Goal: Communication & Community: Answer question/provide support

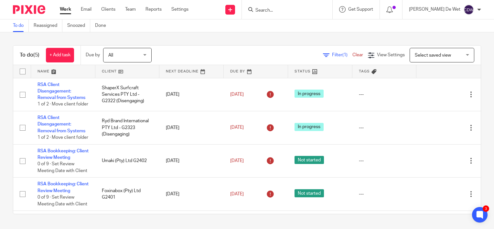
scroll to position [65, 0]
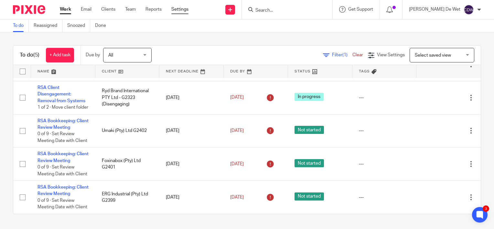
click at [184, 9] on link "Settings" at bounding box center [179, 9] width 17 height 6
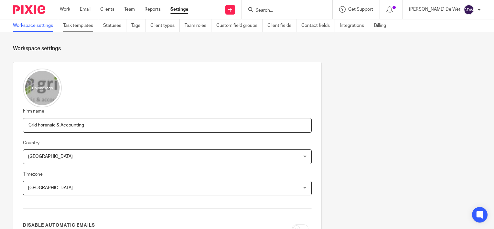
click at [86, 27] on link "Task templates" at bounding box center [80, 25] width 35 height 13
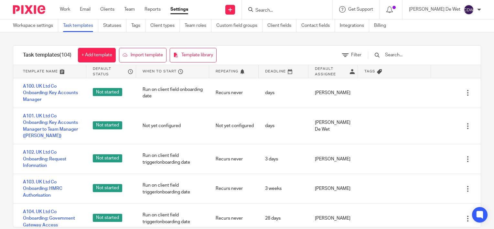
click at [407, 54] on input "text" at bounding box center [421, 54] width 75 height 7
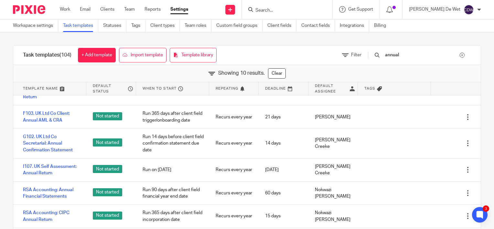
scroll to position [128, 0]
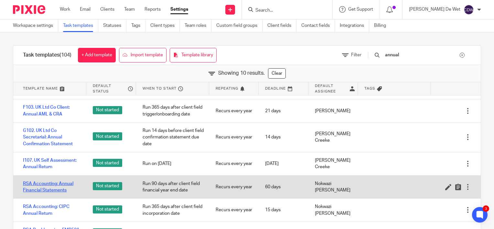
type input "annual"
click at [61, 189] on link "RSA Accounting: Annual Financial Statements" at bounding box center [51, 186] width 57 height 13
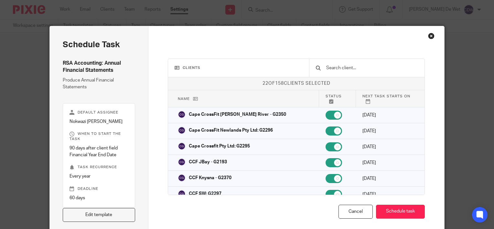
scroll to position [32, 0]
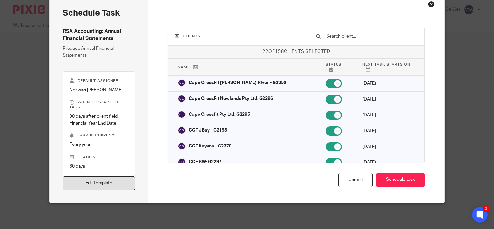
click at [112, 179] on link "Edit template" at bounding box center [99, 183] width 72 height 14
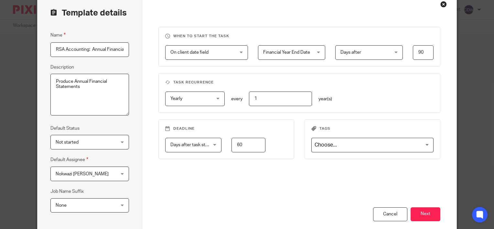
scroll to position [101, 0]
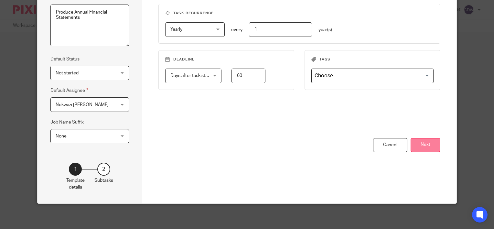
click at [429, 145] on button "Next" at bounding box center [425, 145] width 30 height 14
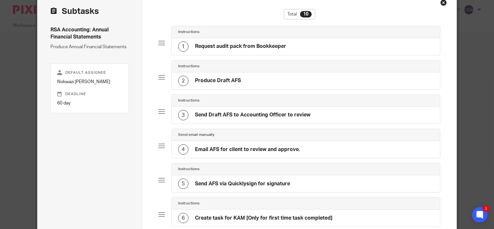
scroll to position [33, 0]
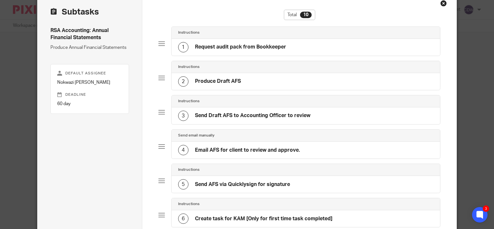
click at [441, 3] on div "Close this dialog window" at bounding box center [443, 3] width 6 height 6
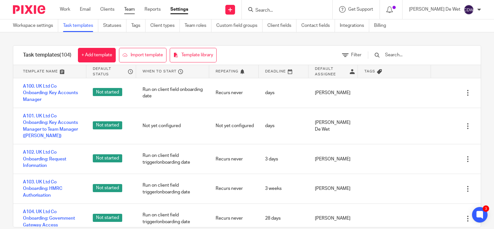
click at [130, 13] on link "Team" at bounding box center [129, 9] width 11 height 6
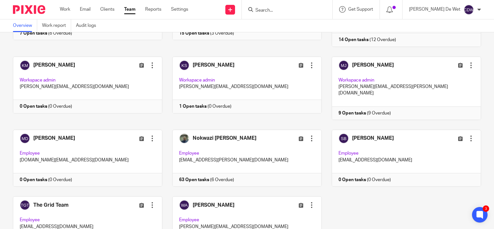
scroll to position [226, 0]
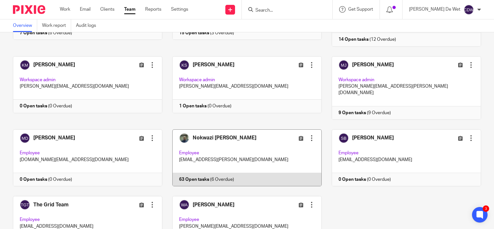
click at [260, 129] on link at bounding box center [241, 157] width 159 height 57
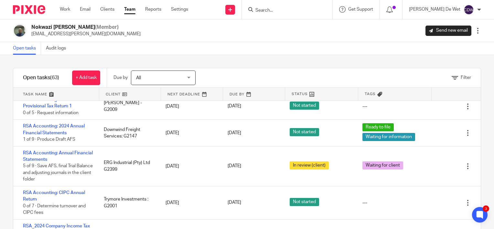
scroll to position [211, 0]
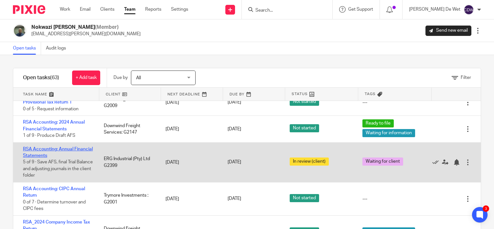
click at [56, 158] on link "RSA Accounting: Annual Financial Statements" at bounding box center [58, 152] width 70 height 11
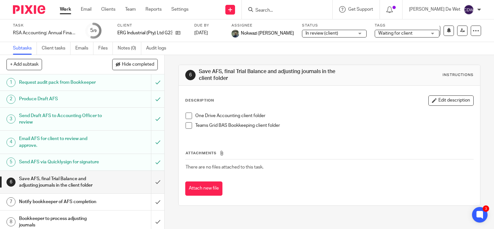
click at [65, 11] on link "Work" at bounding box center [65, 9] width 11 height 6
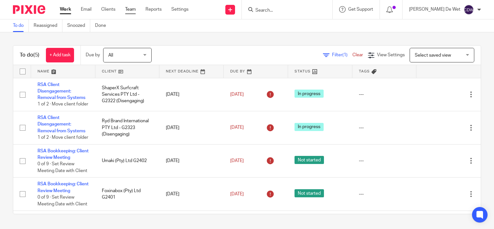
click at [129, 10] on link "Team" at bounding box center [130, 9] width 11 height 6
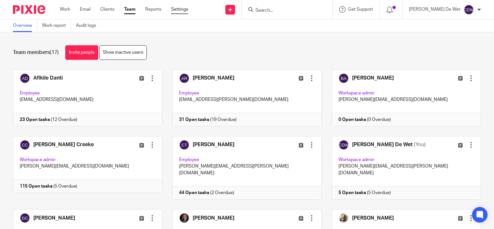
click at [180, 9] on link "Settings" at bounding box center [179, 9] width 17 height 6
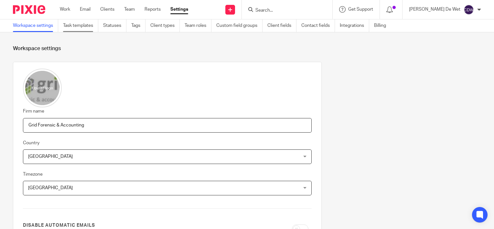
click at [84, 23] on link "Task templates" at bounding box center [80, 25] width 35 height 13
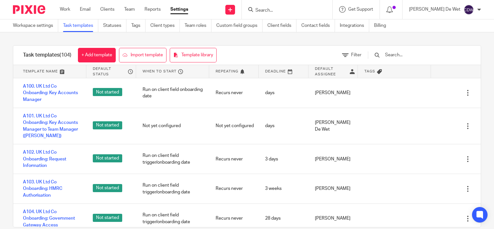
click at [402, 56] on input "text" at bounding box center [421, 54] width 75 height 7
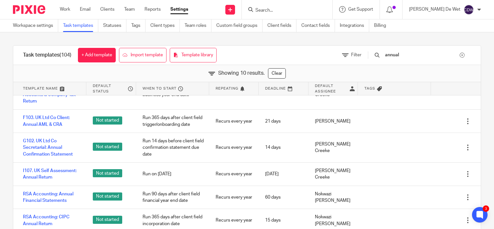
scroll to position [128, 0]
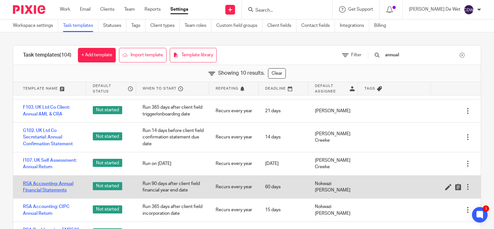
type input "annual"
click at [60, 188] on link "RSA Accounting: Annual Financial Statements" at bounding box center [51, 186] width 57 height 13
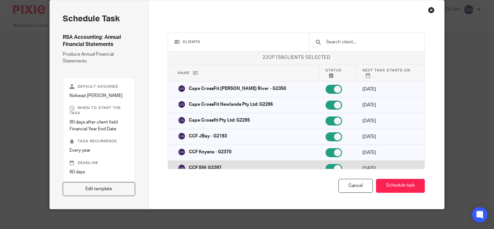
scroll to position [30, 0]
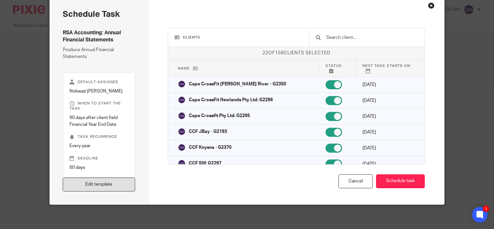
click at [106, 182] on link "Edit template" at bounding box center [99, 184] width 72 height 14
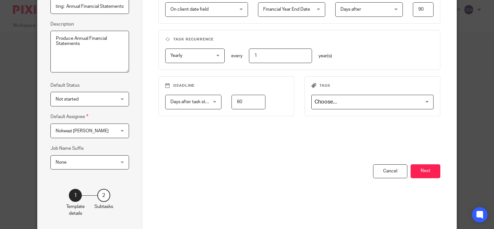
scroll to position [101, 0]
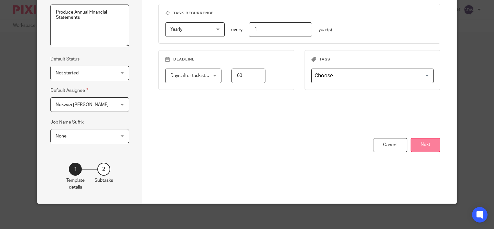
click at [429, 145] on button "Next" at bounding box center [425, 145] width 30 height 14
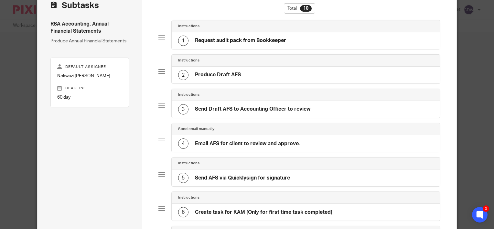
scroll to position [27, 0]
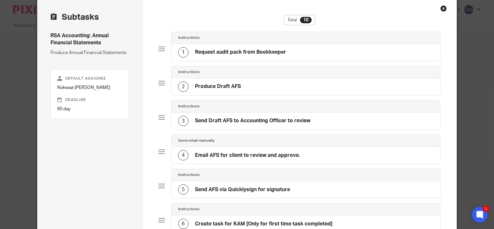
click at [441, 8] on div "Close this dialog window" at bounding box center [443, 8] width 6 height 6
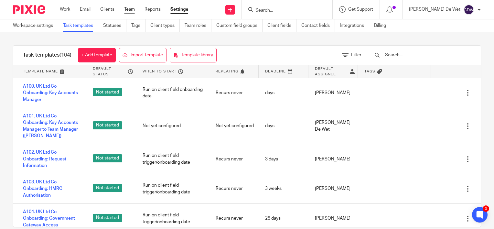
click at [130, 12] on link "Team" at bounding box center [129, 9] width 11 height 6
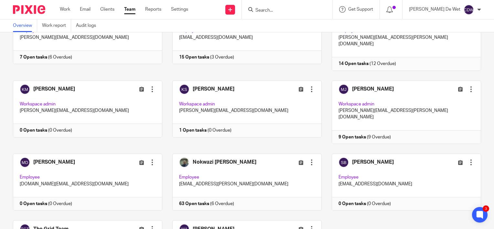
scroll to position [211, 0]
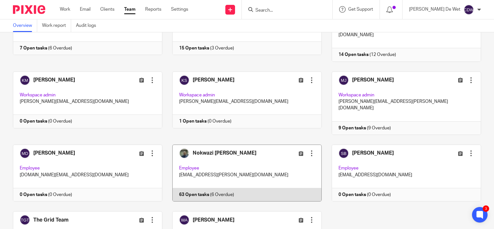
click at [250, 148] on link at bounding box center [241, 172] width 159 height 57
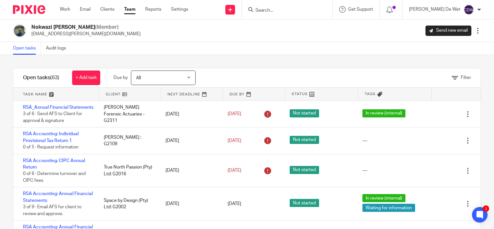
click at [39, 94] on link at bounding box center [56, 94] width 86 height 13
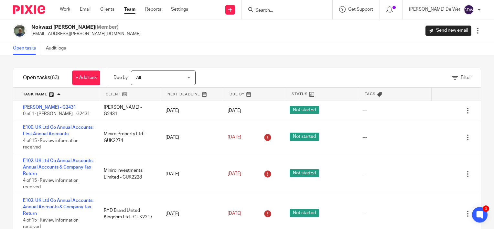
click at [291, 10] on input "Search" at bounding box center [284, 11] width 58 height 6
click at [230, 32] on div "Nokwazi [PERSON_NAME] (Member) [EMAIL_ADDRESS][PERSON_NAME][DOMAIN_NAME] Send n…" at bounding box center [247, 31] width 468 height 14
click at [226, 37] on div "Nokwazi [PERSON_NAME] (Member) [EMAIL_ADDRESS][PERSON_NAME][DOMAIN_NAME] Send n…" at bounding box center [247, 31] width 468 height 14
click at [186, 10] on link "Settings" at bounding box center [179, 9] width 17 height 6
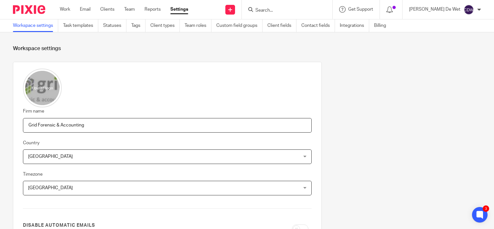
click at [296, 10] on input "Search" at bounding box center [284, 11] width 58 height 6
click at [177, 11] on link "Settings" at bounding box center [179, 9] width 18 height 6
click at [84, 28] on link "Task templates" at bounding box center [80, 25] width 35 height 13
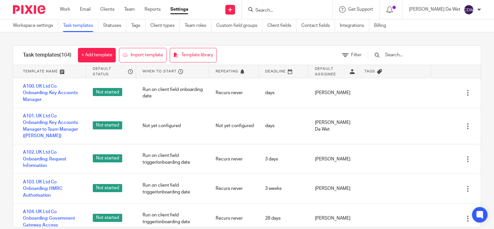
click at [402, 56] on input "text" at bounding box center [421, 54] width 75 height 7
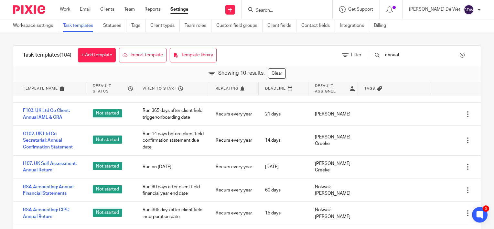
scroll to position [128, 0]
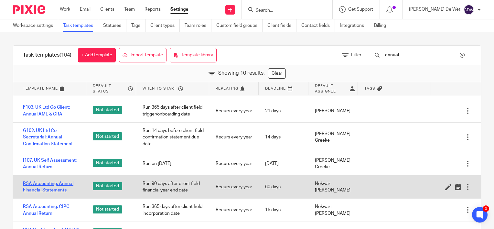
type input "annual"
click at [62, 188] on link "RSA Accounting: Annual Financial Statements" at bounding box center [51, 186] width 57 height 13
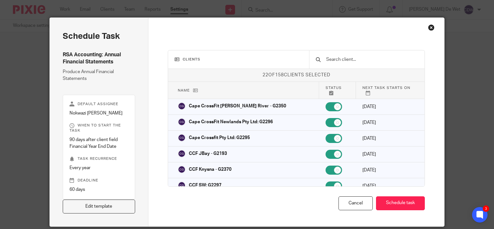
scroll to position [32, 0]
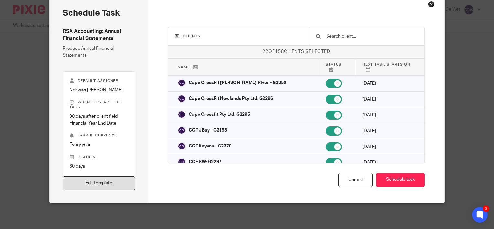
click at [111, 184] on link "Edit template" at bounding box center [99, 183] width 72 height 14
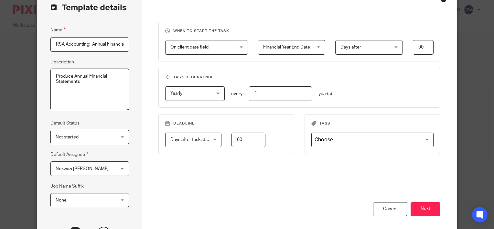
scroll to position [98, 0]
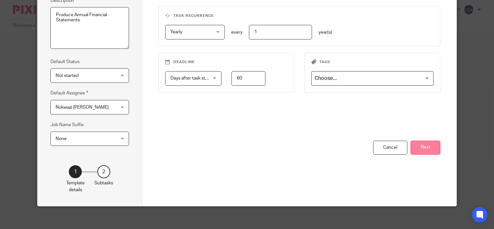
click at [427, 146] on button "Next" at bounding box center [425, 148] width 30 height 14
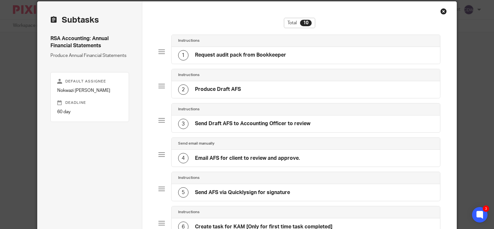
scroll to position [22, 0]
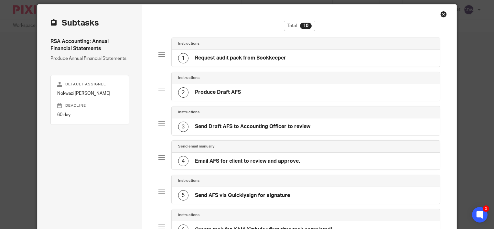
click at [441, 15] on div "Close this dialog window" at bounding box center [443, 14] width 6 height 6
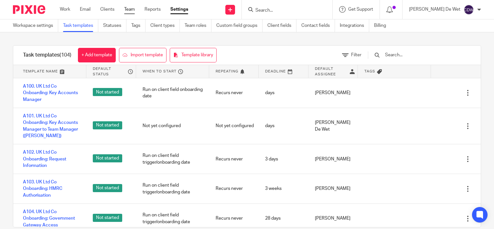
click at [131, 11] on link "Team" at bounding box center [129, 9] width 11 height 6
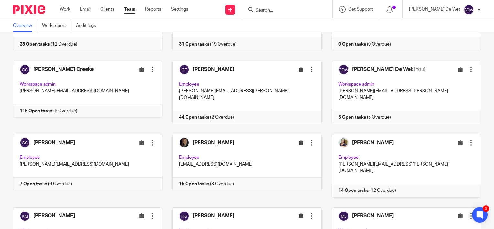
scroll to position [77, 0]
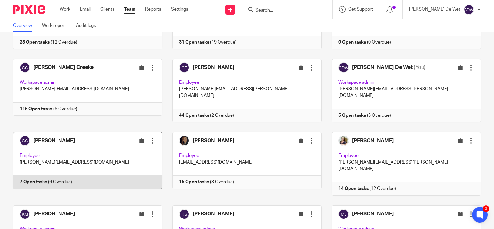
click at [122, 141] on link at bounding box center [82, 163] width 159 height 63
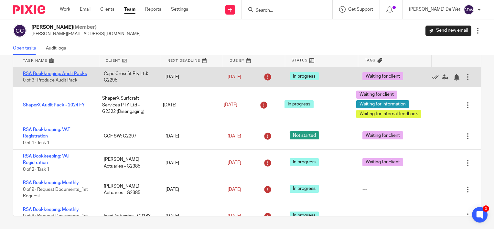
click at [52, 73] on link "RSA Bookkeeping: Audit Packs" at bounding box center [55, 73] width 64 height 5
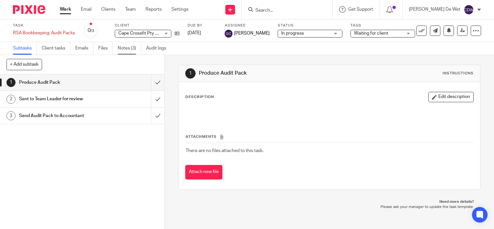
click at [129, 50] on link "Notes (3)" at bounding box center [130, 48] width 24 height 13
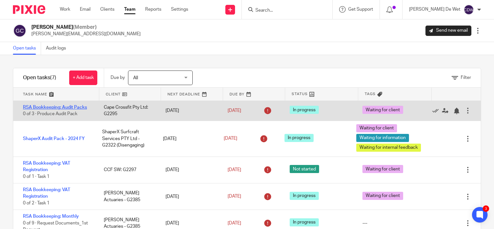
click at [75, 108] on link "RSA Bookkeeping: Audit Packs" at bounding box center [55, 107] width 64 height 5
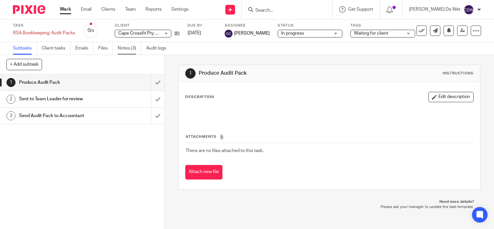
click at [129, 50] on link "Notes (3)" at bounding box center [130, 48] width 24 height 13
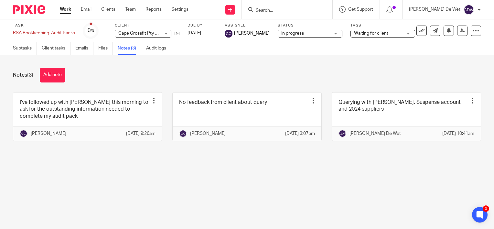
click at [52, 75] on button "Add note" at bounding box center [53, 75] width 26 height 15
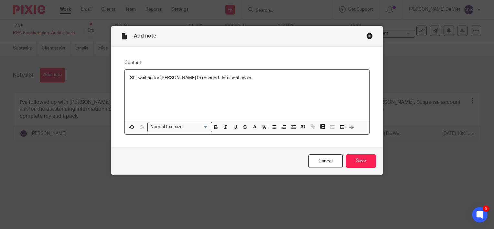
click at [133, 86] on div "Still waiting for Chris to respond. Info sent again." at bounding box center [247, 94] width 244 height 50
click at [238, 77] on p "Still waiting for Chris to respond. Info sent again." at bounding box center [247, 78] width 234 height 6
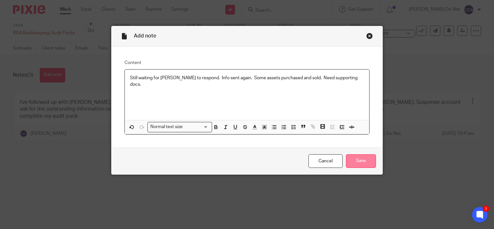
drag, startPoint x: 357, startPoint y: 161, endPoint x: 353, endPoint y: 162, distance: 3.9
click at [357, 161] on input "Save" at bounding box center [361, 161] width 30 height 14
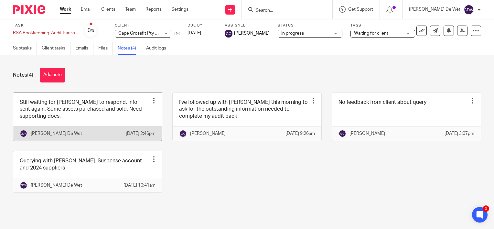
click at [151, 101] on div at bounding box center [154, 100] width 6 height 6
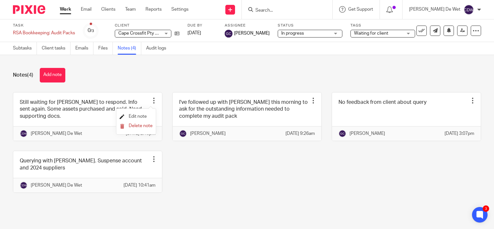
click at [146, 117] on span "Edit note" at bounding box center [138, 116] width 18 height 5
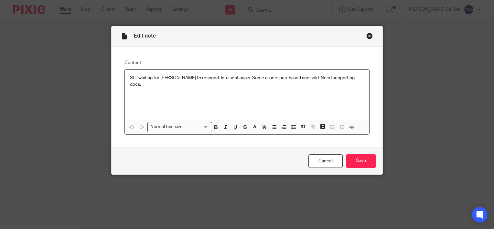
click at [349, 81] on div "Still waiting for Chris to respond. Info sent again. Some assets purchased and …" at bounding box center [247, 94] width 244 height 50
click at [363, 160] on input "Save" at bounding box center [361, 161] width 30 height 14
click at [358, 163] on input "Save" at bounding box center [361, 161] width 30 height 14
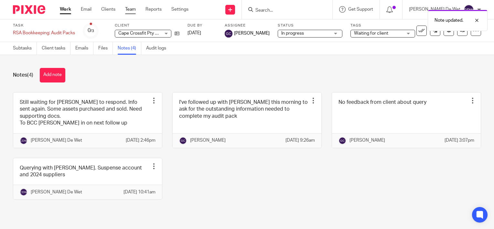
click at [132, 9] on link "Team" at bounding box center [130, 9] width 11 height 6
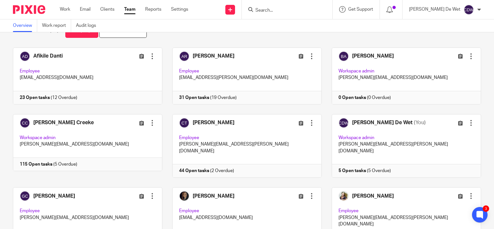
scroll to position [32, 0]
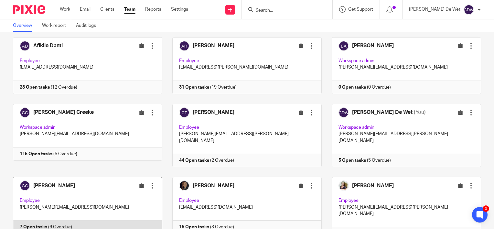
click at [118, 189] on link at bounding box center [82, 208] width 159 height 63
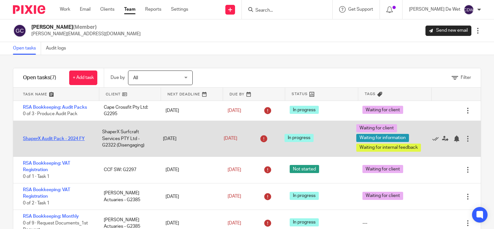
click at [76, 137] on link "ShaperX Audit Pack - 2024 FY" at bounding box center [54, 138] width 62 height 5
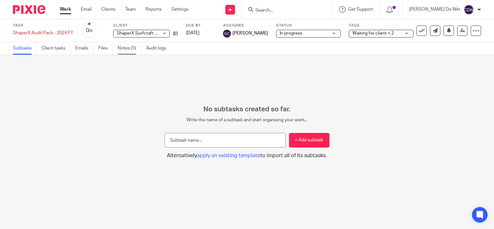
click at [129, 51] on link "Notes (5)" at bounding box center [130, 48] width 24 height 13
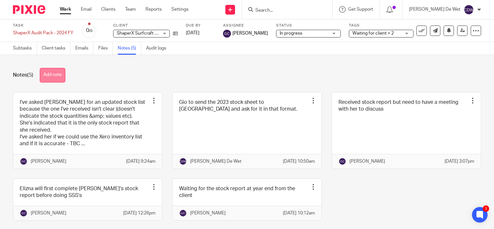
click at [54, 78] on button "Add note" at bounding box center [53, 75] width 26 height 15
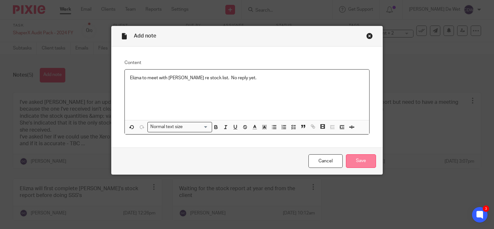
click at [357, 161] on input "Save" at bounding box center [361, 161] width 30 height 14
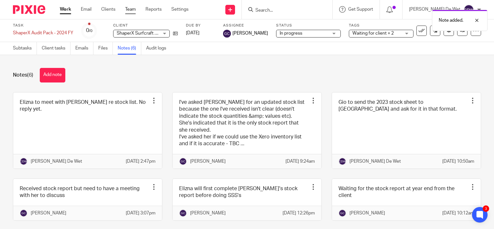
click at [130, 13] on link "Team" at bounding box center [130, 9] width 11 height 6
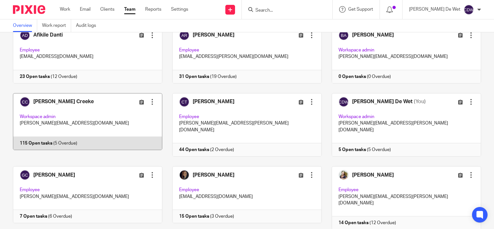
scroll to position [65, 0]
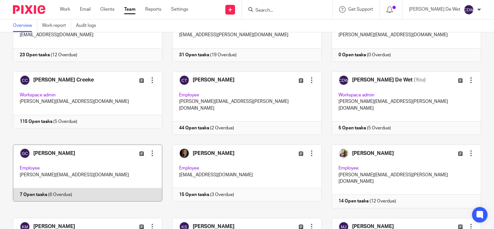
click at [133, 167] on link at bounding box center [82, 175] width 159 height 63
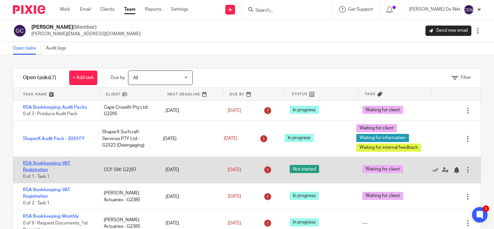
click at [51, 165] on link "RSA Bookkeeping: VAT Registration" at bounding box center [46, 166] width 47 height 11
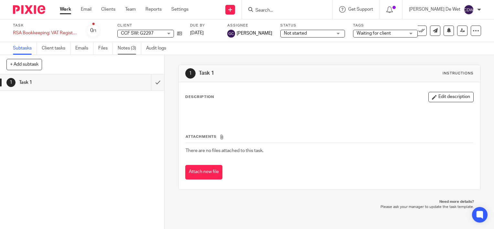
click at [129, 50] on link "Notes (3)" at bounding box center [130, 48] width 24 height 13
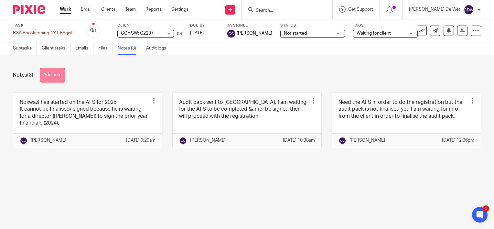
click at [63, 77] on button "Add note" at bounding box center [53, 75] width 26 height 15
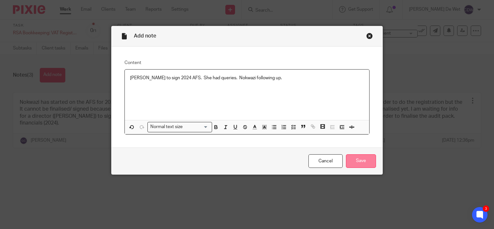
click at [359, 158] on input "Save" at bounding box center [361, 161] width 30 height 14
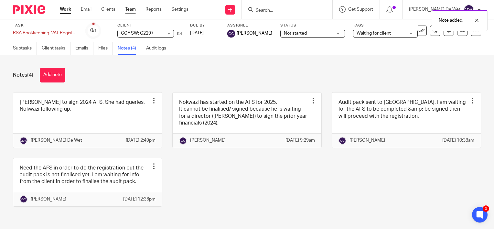
click at [129, 11] on link "Team" at bounding box center [130, 9] width 11 height 6
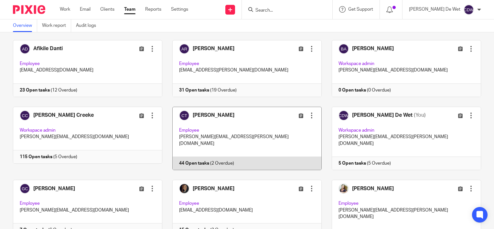
scroll to position [65, 0]
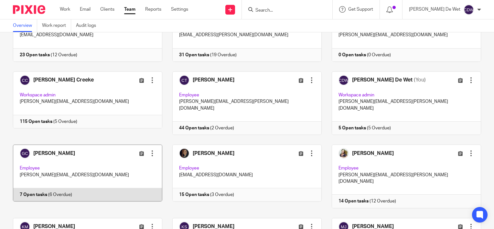
click at [125, 159] on link at bounding box center [82, 175] width 159 height 63
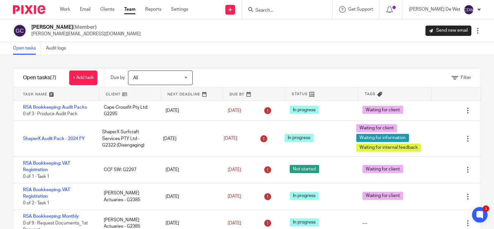
click at [170, 46] on div "Open tasks Audit logs" at bounding box center [247, 48] width 494 height 13
click at [184, 45] on div "Open tasks Audit logs" at bounding box center [247, 48] width 494 height 13
click at [182, 43] on div "Open tasks Audit logs" at bounding box center [247, 48] width 494 height 13
click at [183, 48] on div "Open tasks Audit logs" at bounding box center [247, 48] width 494 height 13
click at [208, 43] on div "Open tasks Audit logs" at bounding box center [247, 48] width 494 height 13
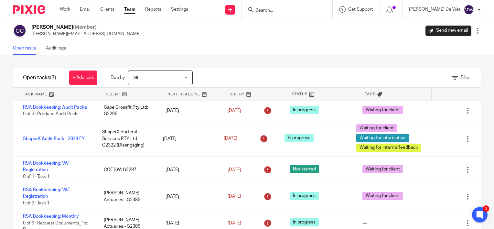
click at [200, 48] on div "Open tasks Audit logs" at bounding box center [247, 48] width 494 height 13
